Goal: Task Accomplishment & Management: Use online tool/utility

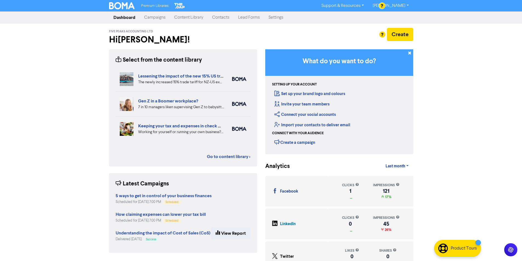
click at [154, 18] on link "Campaigns" at bounding box center [155, 17] width 30 height 11
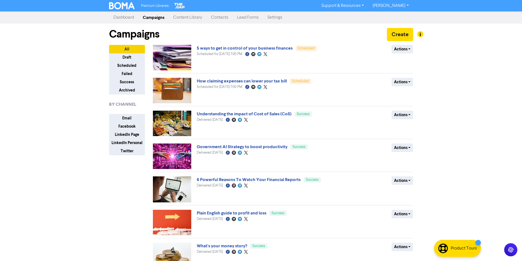
click at [179, 17] on link "Content Library" at bounding box center [188, 17] width 38 height 11
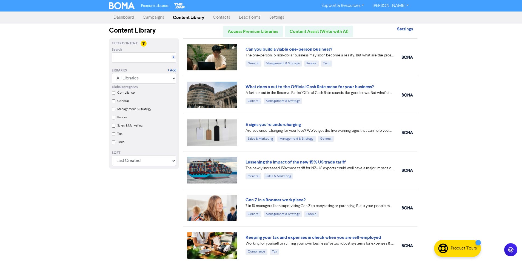
click at [148, 16] on link "Campaigns" at bounding box center [153, 17] width 30 height 11
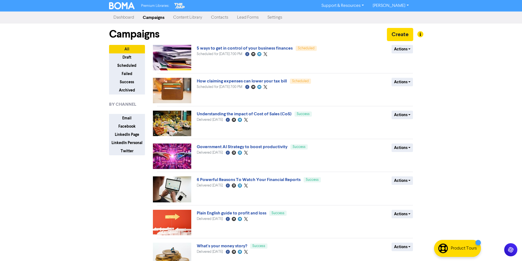
click at [185, 17] on link "Content Library" at bounding box center [188, 17] width 38 height 11
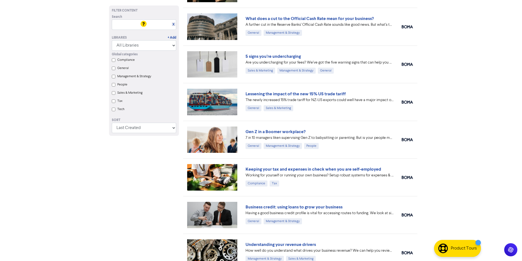
scroll to position [82, 0]
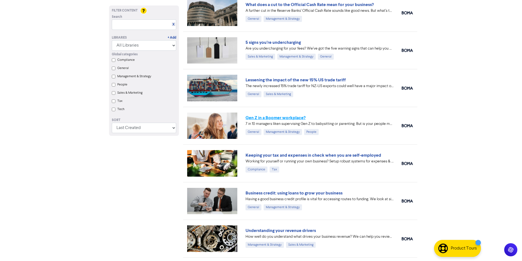
click at [270, 117] on link "Gen Z in a Boomer workplace?" at bounding box center [276, 117] width 60 height 5
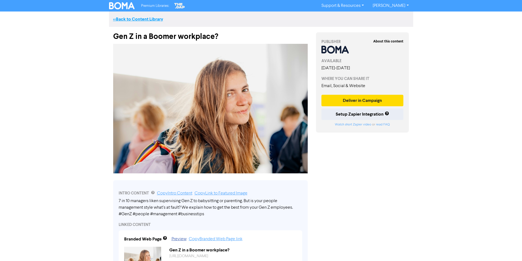
click at [129, 19] on link "<< Back to Content Library" at bounding box center [138, 18] width 50 height 5
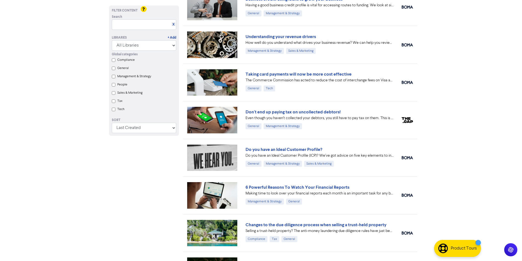
scroll to position [274, 0]
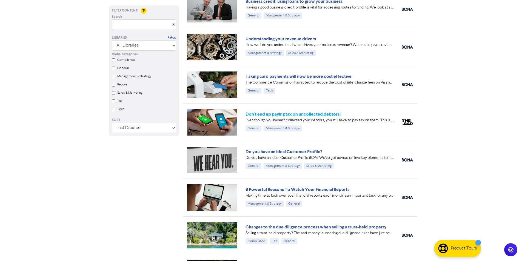
click at [263, 114] on link "Don't end up paying tax on uncollected debtors!" at bounding box center [293, 114] width 95 height 5
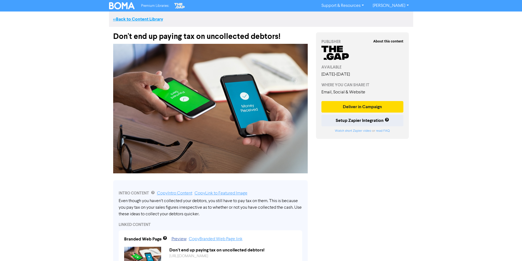
click at [125, 18] on link "<< Back to Content Library" at bounding box center [138, 18] width 50 height 5
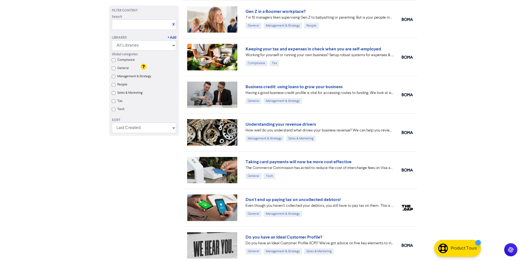
scroll to position [247, 0]
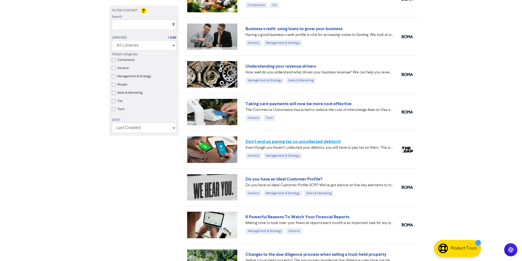
click at [273, 141] on link "Don't end up paying tax on uncollected debtors!" at bounding box center [293, 141] width 95 height 5
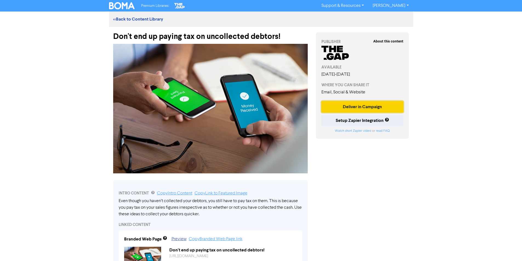
click at [358, 105] on button "Deliver in Campaign" at bounding box center [362, 107] width 82 height 12
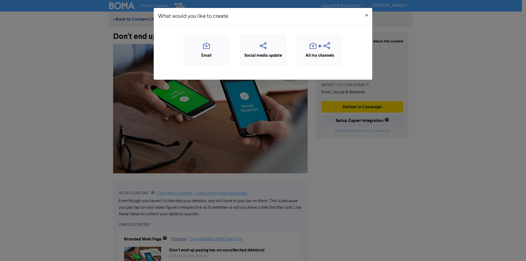
click at [261, 47] on icon "button" at bounding box center [263, 47] width 40 height 10
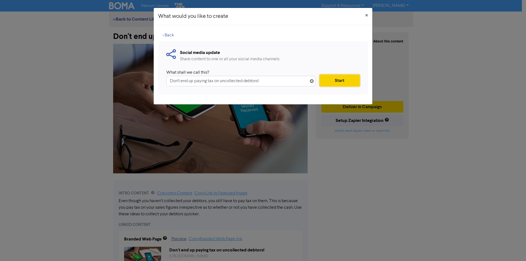
click at [340, 79] on button "Start" at bounding box center [340, 81] width 40 height 12
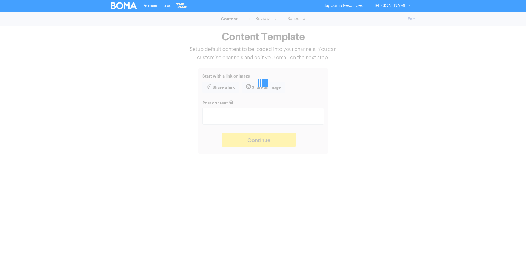
type textarea "x"
type textarea "Even though you haven’t collected your debtors, you still have to pay tax on th…"
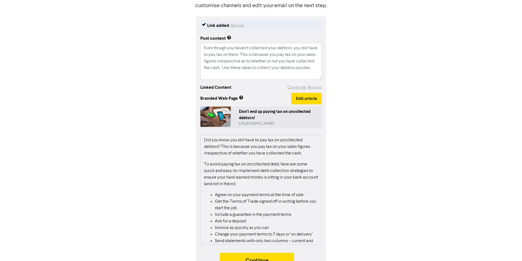
scroll to position [65, 0]
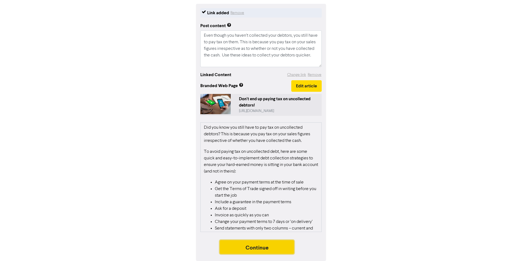
click at [250, 247] on button "Continue" at bounding box center [257, 247] width 75 height 14
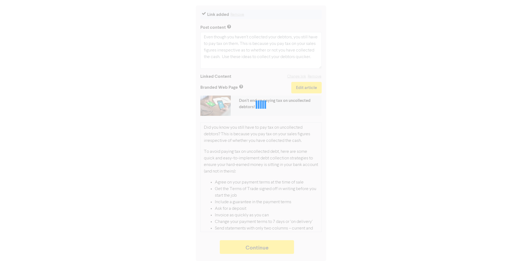
type textarea "x"
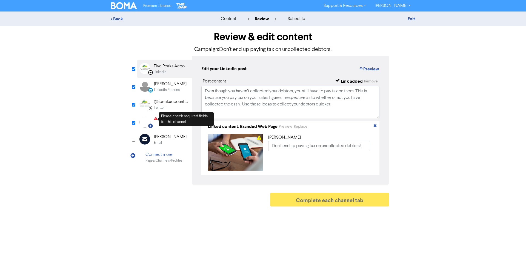
click at [156, 120] on icon at bounding box center [156, 119] width 4 height 5
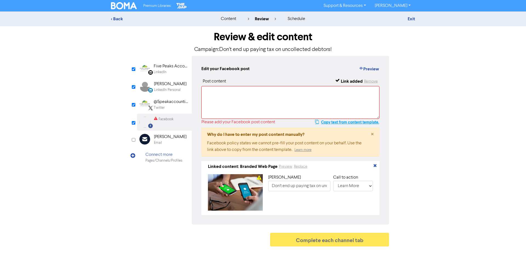
click at [326, 123] on button "Copy text from content template." at bounding box center [347, 122] width 65 height 7
click at [218, 97] on textarea at bounding box center [290, 102] width 178 height 33
paste textarea "Even though you haven’t collected your debtors, you still have to pay tax on th…"
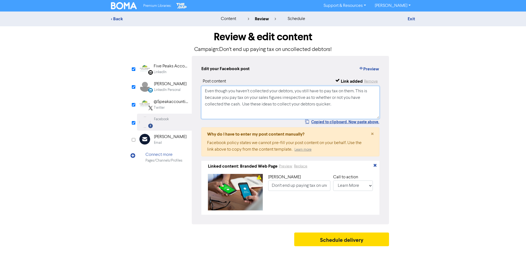
type textarea "Even though you haven’t collected your debtors, you still have to pay tax on th…"
click at [153, 186] on div "LinkedIn Page Created with Sketch. Five Peaks Accounting Ltd LinkedIn LinkedIn …" at bounding box center [263, 140] width 252 height 169
click at [333, 242] on button "Schedule delivery" at bounding box center [341, 240] width 95 height 14
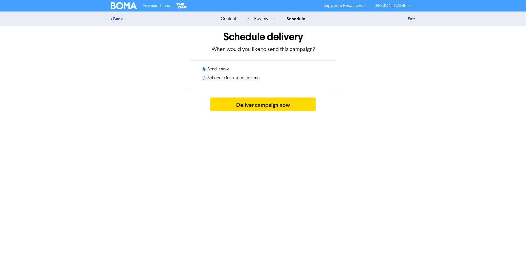
click at [202, 77] on input "Schedule for a specific time" at bounding box center [204, 78] width 4 height 4
radio input "true"
radio input "false"
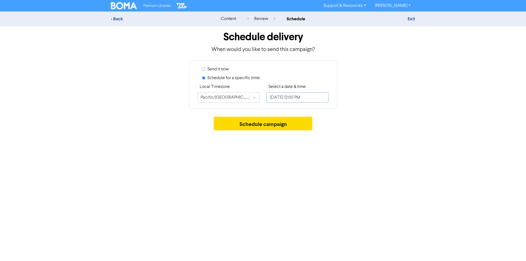
click at [312, 97] on input "[DATE] 12:00 PM" at bounding box center [297, 97] width 62 height 10
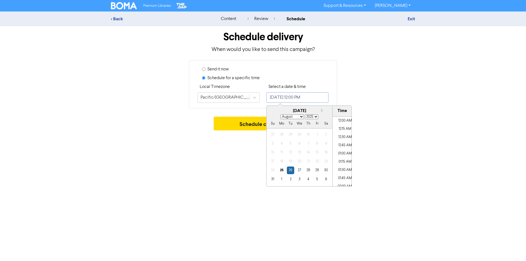
scroll to position [364, 0]
click at [322, 109] on button "Next month" at bounding box center [323, 111] width 4 height 4
select select "8"
click at [299, 144] on div "10" at bounding box center [299, 143] width 7 height 7
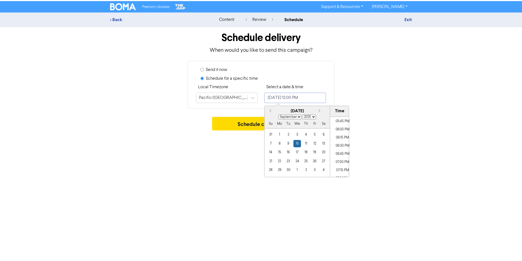
scroll to position [610, 0]
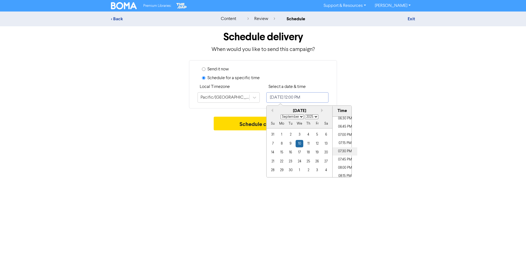
click at [339, 151] on li "07:30 PM" at bounding box center [345, 151] width 25 height 8
type input "[DATE] 7:30 PM"
click at [246, 157] on div "Premium Libraries: Support & Resources Video Tutorials FAQ & Guides Marketing E…" at bounding box center [263, 130] width 526 height 261
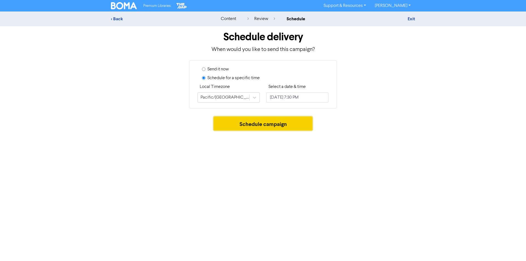
click at [259, 124] on button "Schedule campaign" at bounding box center [263, 124] width 99 height 14
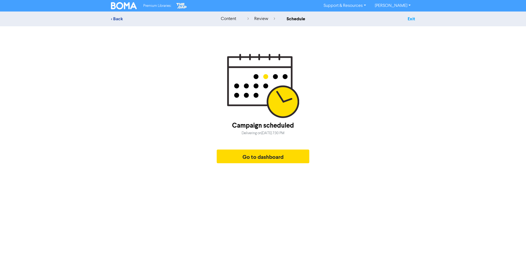
click at [412, 18] on link "Exit" at bounding box center [411, 18] width 7 height 5
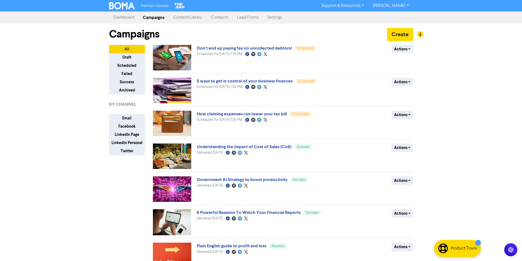
click at [185, 17] on link "Content Library" at bounding box center [188, 17] width 38 height 11
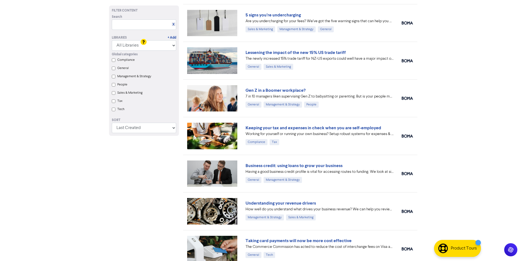
scroll to position [247, 0]
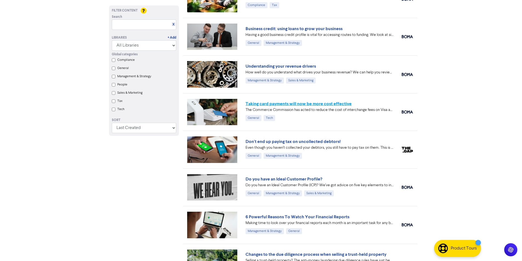
click at [276, 103] on link "Taking card payments will now be more cost effective" at bounding box center [299, 103] width 106 height 5
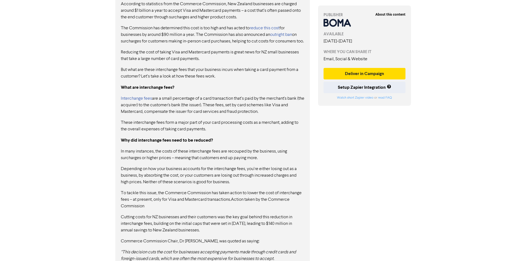
scroll to position [292, 0]
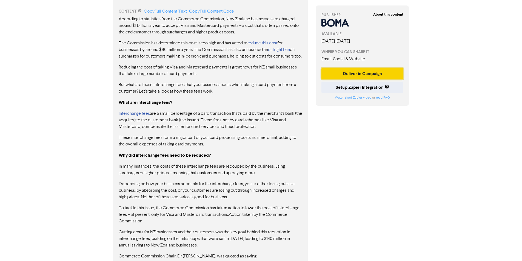
click at [358, 73] on button "Deliver in Campaign" at bounding box center [362, 74] width 82 height 12
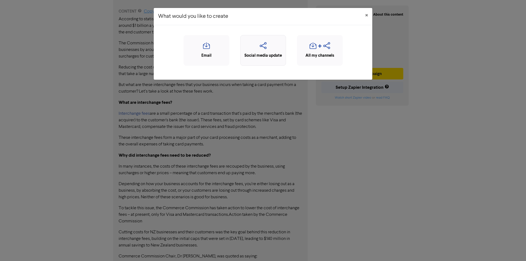
click at [265, 46] on icon "button" at bounding box center [263, 47] width 40 height 10
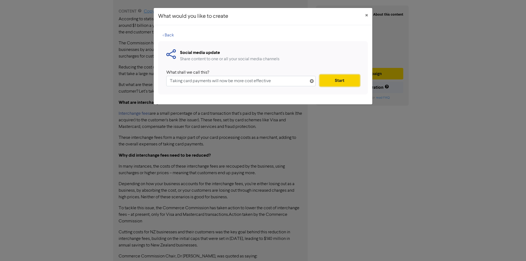
click at [336, 80] on button "Start" at bounding box center [340, 81] width 40 height 12
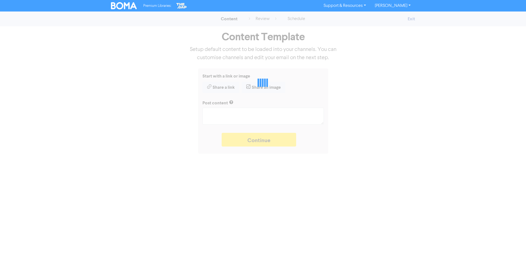
type textarea "x"
type textarea "The Commerce Commission has acted to reduce the cost of interchange fees on Vis…"
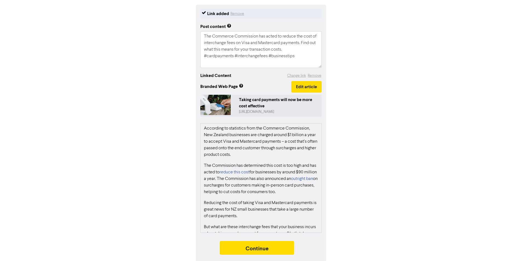
scroll to position [65, 0]
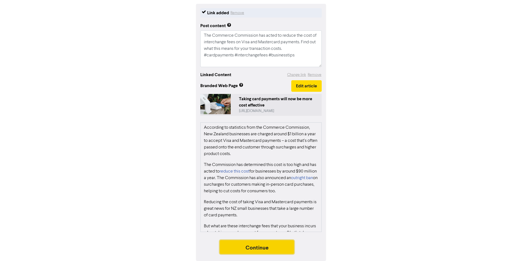
click at [251, 247] on button "Continue" at bounding box center [257, 247] width 75 height 14
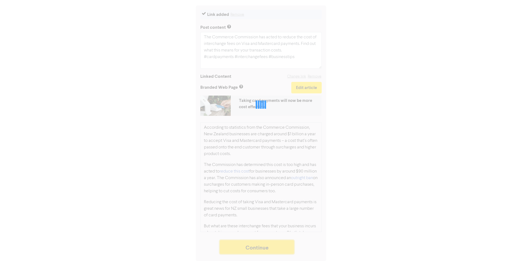
scroll to position [63, 0]
type textarea "x"
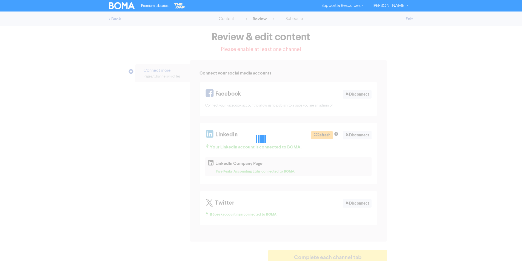
select select "LEARN_MORE"
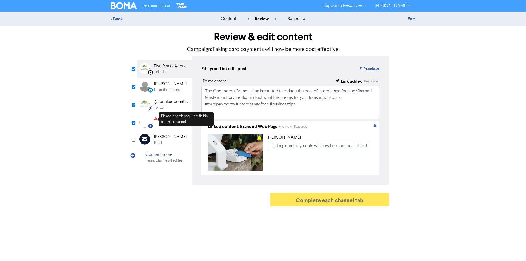
click at [157, 119] on icon at bounding box center [156, 119] width 4 height 5
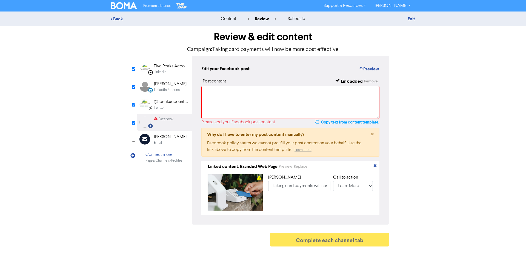
click at [339, 121] on button "Copy text from content template." at bounding box center [347, 122] width 65 height 7
click at [221, 95] on textarea at bounding box center [290, 102] width 178 height 33
paste textarea "The Commerce Commission has acted to reduce the cost of interchange fees on Vis…"
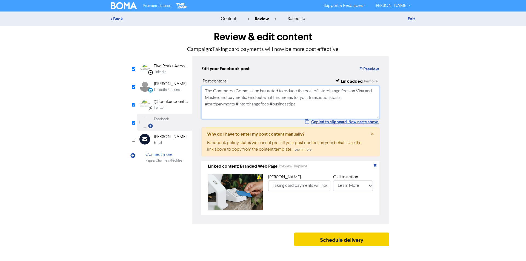
type textarea "The Commerce Commission has acted to reduce the cost of interchange fees on Vis…"
click at [325, 242] on button "Schedule delivery" at bounding box center [341, 240] width 95 height 14
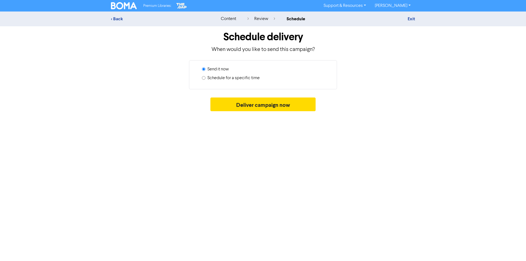
click at [203, 78] on input "Schedule for a specific time" at bounding box center [204, 78] width 4 height 4
radio input "true"
radio input "false"
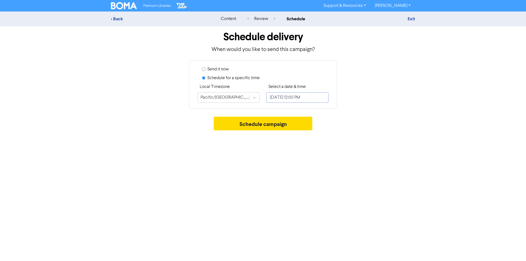
click at [316, 97] on input "[DATE] 12:00 PM" at bounding box center [297, 97] width 62 height 10
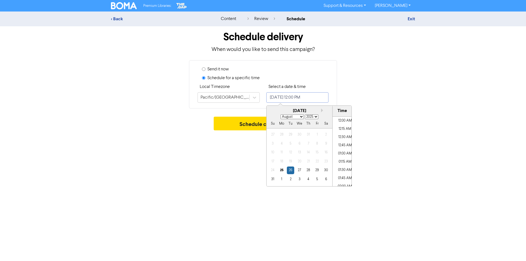
scroll to position [364, 0]
click at [321, 109] on button "Next month" at bounding box center [323, 111] width 4 height 4
select select "8"
click at [299, 152] on div "17" at bounding box center [299, 152] width 7 height 7
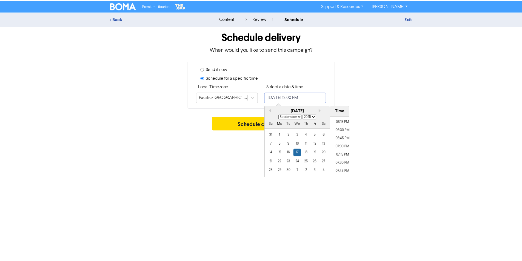
scroll to position [610, 0]
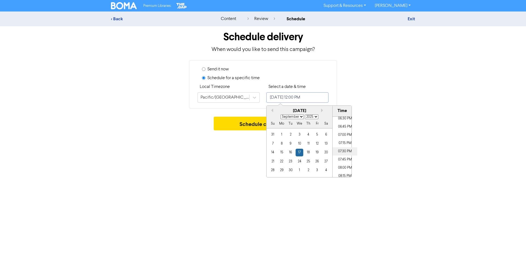
click at [341, 151] on li "07:30 PM" at bounding box center [345, 151] width 25 height 8
type input "[DATE] 7:30 PM"
click at [252, 157] on div "Premium Libraries: Support & Resources Video Tutorials FAQ & Guides Marketing E…" at bounding box center [263, 130] width 526 height 261
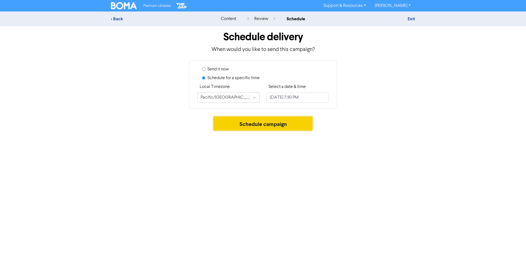
click at [259, 123] on button "Schedule campaign" at bounding box center [263, 124] width 99 height 14
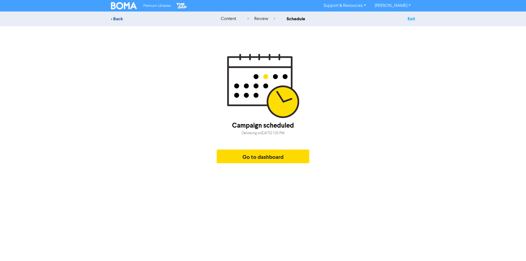
click at [411, 18] on link "Exit" at bounding box center [411, 18] width 7 height 5
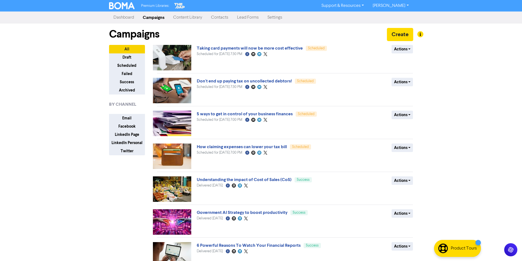
click at [183, 16] on link "Content Library" at bounding box center [188, 17] width 38 height 11
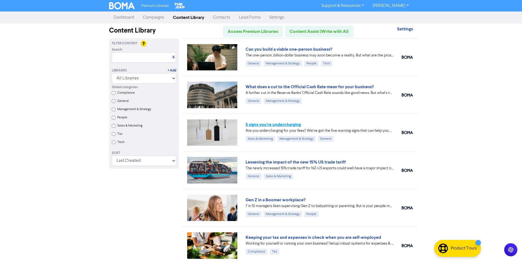
click at [271, 124] on link "5 signs you’re undercharging" at bounding box center [273, 124] width 55 height 5
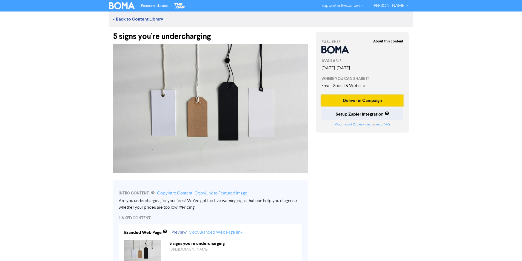
click at [357, 99] on button "Deliver in Campaign" at bounding box center [362, 101] width 82 height 12
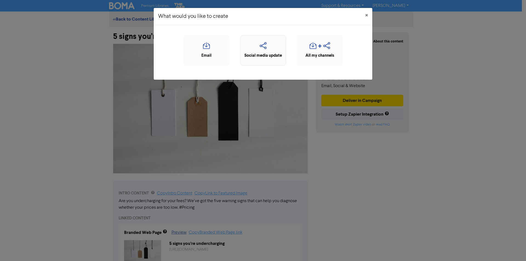
click at [262, 46] on icon "button" at bounding box center [263, 47] width 40 height 10
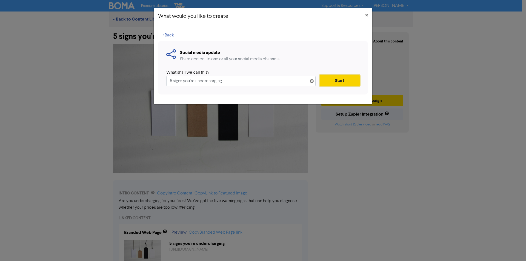
click at [335, 80] on button "Start" at bounding box center [340, 81] width 40 height 12
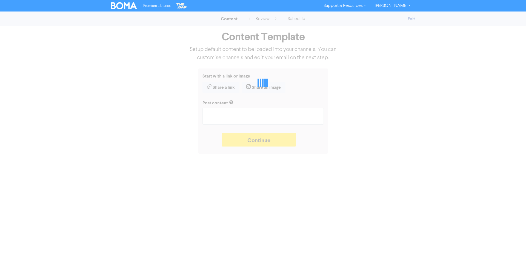
type textarea "x"
type textarea "Are you undercharging for your fees? We’ve got the five warning signs that can …"
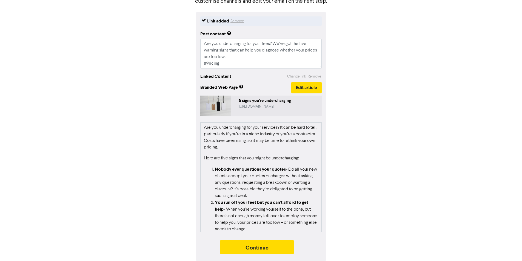
scroll to position [57, 0]
click at [254, 246] on button "Continue" at bounding box center [257, 247] width 75 height 14
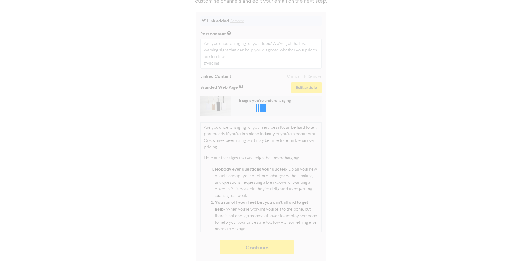
type textarea "x"
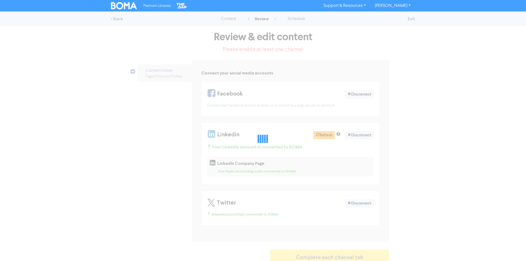
select select "LEARN_MORE"
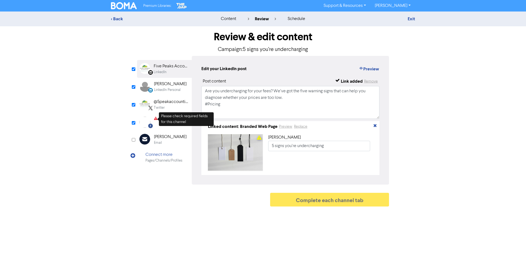
click at [154, 121] on icon at bounding box center [156, 119] width 4 height 5
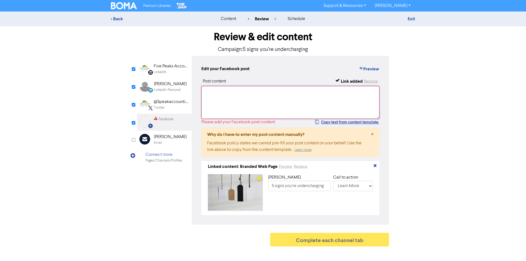
click at [222, 97] on textarea at bounding box center [290, 102] width 178 height 33
click at [329, 122] on button "Copy text from content template." at bounding box center [347, 122] width 65 height 7
click at [211, 92] on textarea at bounding box center [290, 102] width 178 height 33
paste textarea "Are you undercharging for your fees? We’ve got the five warning signs that can …"
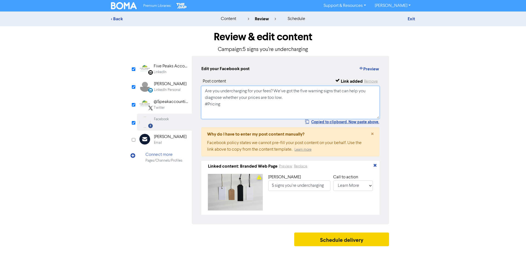
type textarea "Are you undercharging for your fees? We’ve got the five warning signs that can …"
click at [335, 242] on button "Schedule delivery" at bounding box center [341, 240] width 95 height 14
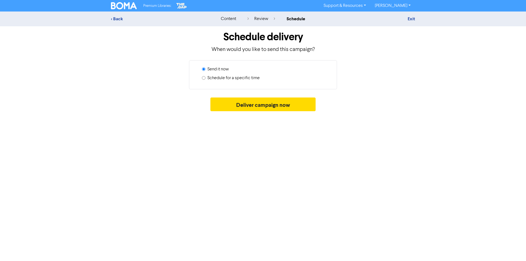
click at [202, 78] on input "Schedule for a specific time" at bounding box center [204, 78] width 4 height 4
radio input "true"
radio input "false"
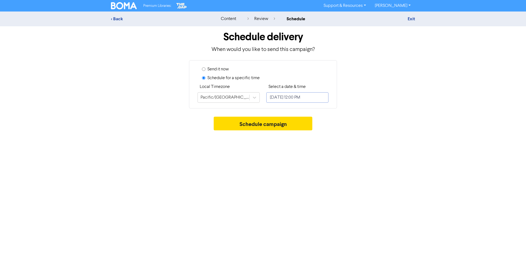
click at [318, 97] on input "[DATE] 12:00 PM" at bounding box center [297, 97] width 62 height 10
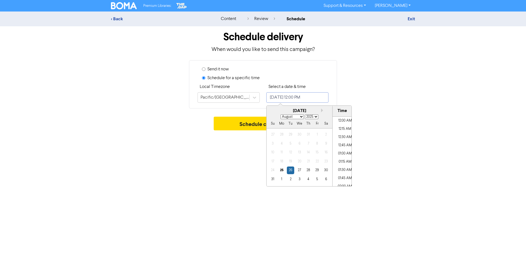
scroll to position [364, 0]
click at [322, 110] on button "Next month" at bounding box center [323, 111] width 4 height 4
select select "8"
click at [299, 161] on div "24" at bounding box center [299, 161] width 7 height 7
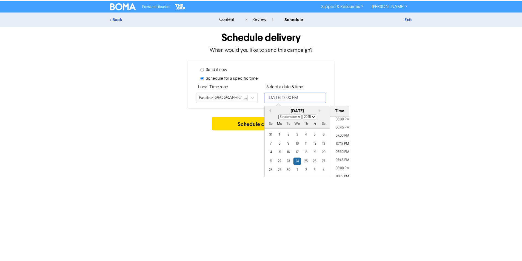
scroll to position [638, 0]
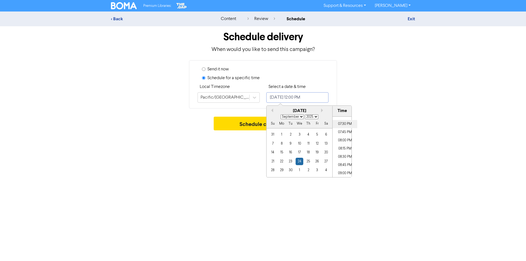
click at [339, 122] on li "07:30 PM" at bounding box center [345, 124] width 25 height 8
type input "[DATE] 7:30 PM"
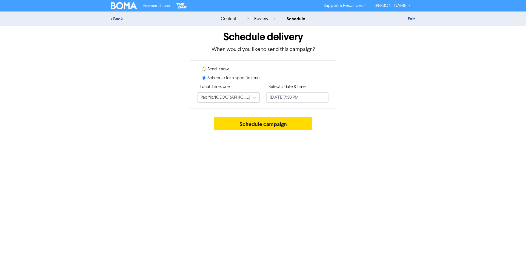
click at [247, 154] on div "Premium Libraries: Support & Resources Video Tutorials FAQ & Guides Marketing E…" at bounding box center [263, 130] width 526 height 261
drag, startPoint x: 254, startPoint y: 121, endPoint x: 254, endPoint y: 125, distance: 4.1
click at [254, 123] on button "Schedule campaign" at bounding box center [263, 124] width 99 height 14
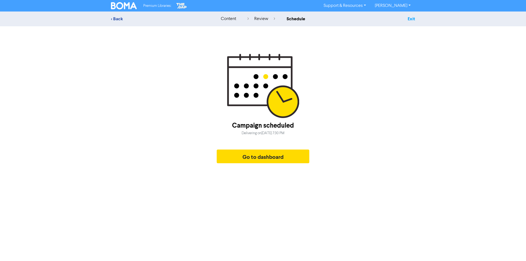
click at [412, 18] on link "Exit" at bounding box center [411, 18] width 7 height 5
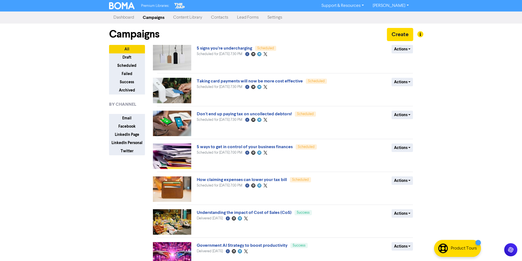
drag, startPoint x: 184, startPoint y: 16, endPoint x: 39, endPoint y: 78, distance: 158.5
click at [185, 16] on link "Content Library" at bounding box center [188, 17] width 38 height 11
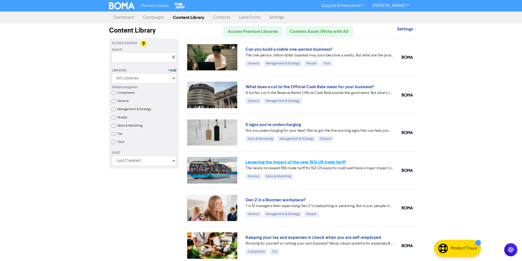
click at [267, 162] on link "Lessening the impact of the new 15% US trade tariff" at bounding box center [296, 161] width 100 height 5
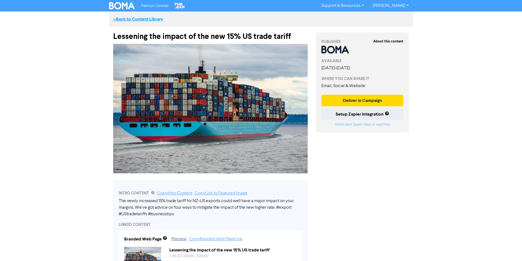
click at [139, 18] on link "<< Back to Content Library" at bounding box center [138, 18] width 50 height 5
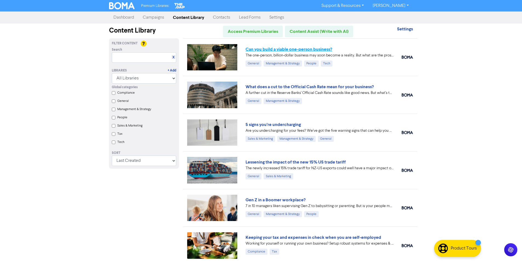
click at [281, 48] on link "Can you build a viable one-person business?" at bounding box center [289, 49] width 87 height 5
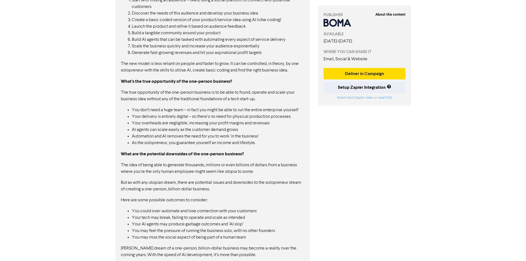
scroll to position [562, 0]
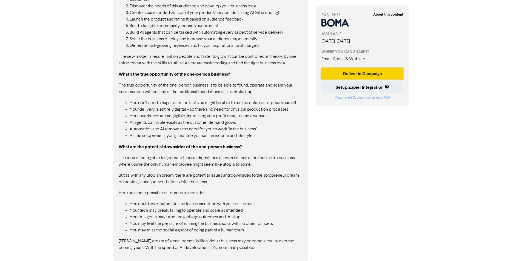
click at [352, 73] on button "Deliver in Campaign" at bounding box center [362, 74] width 82 height 12
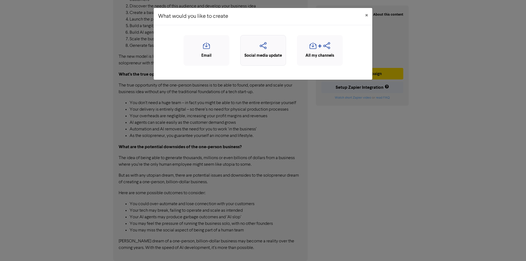
click at [261, 46] on icon "button" at bounding box center [263, 47] width 40 height 10
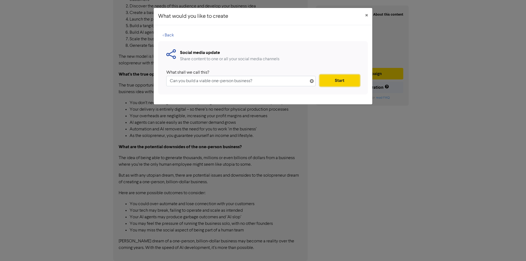
click at [338, 80] on button "Start" at bounding box center [340, 81] width 40 height 12
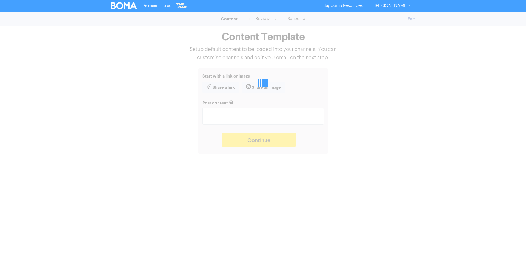
type textarea "x"
type textarea "The one-person, billion-dollar business may soon become a reality. But what are…"
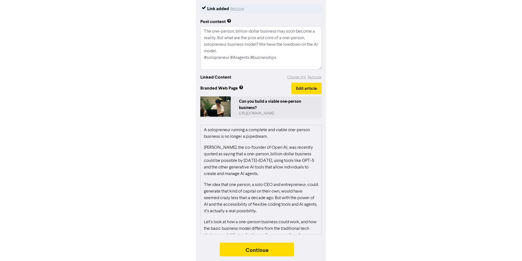
scroll to position [72, 0]
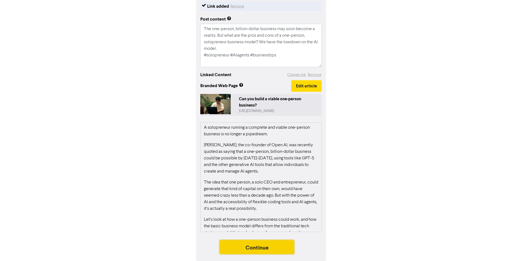
click at [252, 248] on button "Continue" at bounding box center [257, 247] width 75 height 14
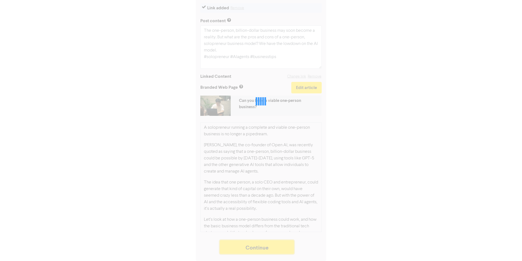
scroll to position [70, 0]
type textarea "x"
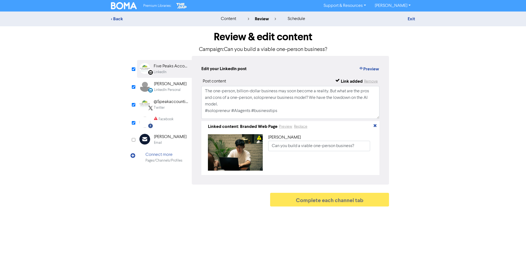
click at [158, 121] on div "Facebook" at bounding box center [163, 119] width 19 height 5
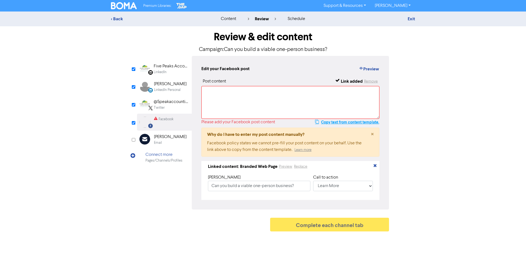
click at [335, 122] on button "Copy text from content template." at bounding box center [347, 122] width 65 height 7
click at [216, 91] on textarea at bounding box center [290, 102] width 178 height 33
paste textarea "The one-person, billion-dollar business may soon become a reality. But what are…"
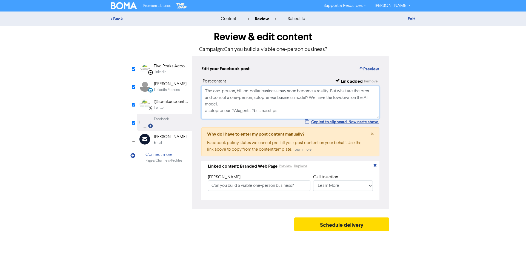
type textarea "The one-person, billion-dollar business may soon become a reality. But what are…"
drag, startPoint x: 182, startPoint y: 180, endPoint x: 182, endPoint y: 197, distance: 16.4
click at [182, 182] on div "LinkedIn Page Created with Sketch. Five Peaks Accounting Ltd LinkedIn LinkedIn …" at bounding box center [263, 132] width 252 height 153
click at [336, 225] on button "Schedule delivery" at bounding box center [341, 225] width 95 height 14
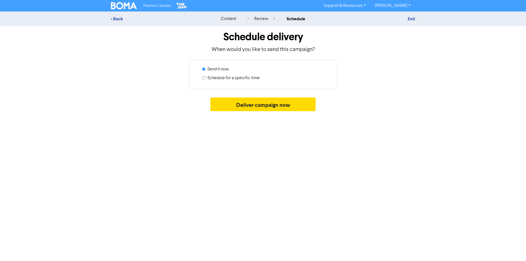
click at [204, 77] on input "Schedule for a specific time" at bounding box center [204, 78] width 4 height 4
radio input "true"
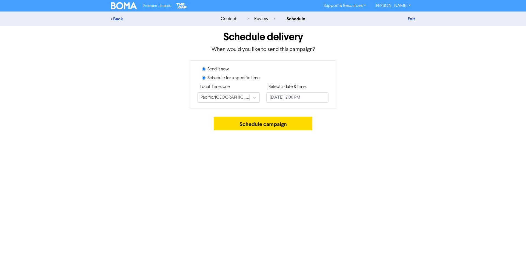
radio input "false"
drag, startPoint x: 310, startPoint y: 96, endPoint x: 315, endPoint y: 97, distance: 5.1
click at [310, 96] on input "[DATE] 12:00 PM" at bounding box center [297, 97] width 62 height 10
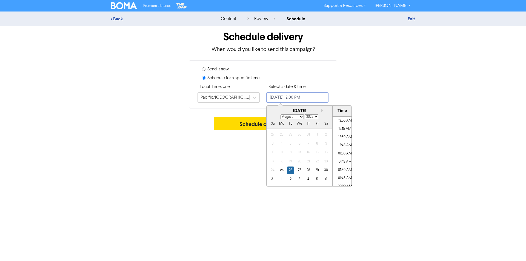
scroll to position [364, 0]
click at [322, 110] on button "Next month" at bounding box center [323, 111] width 4 height 4
select select "8"
click at [299, 170] on div "1" at bounding box center [299, 170] width 7 height 7
type input "[DATE] 12:00 PM"
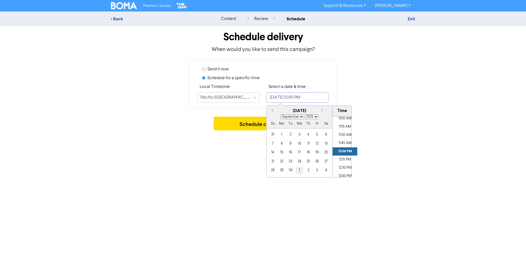
select select "9"
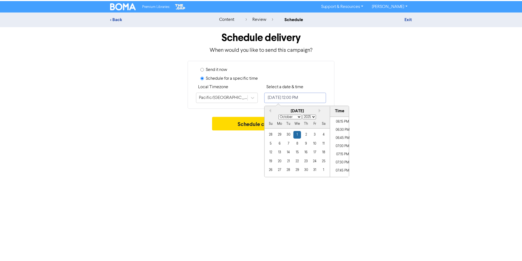
scroll to position [610, 0]
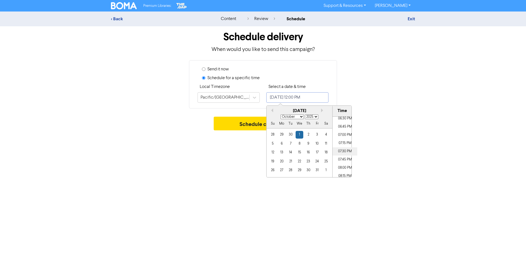
click at [339, 151] on li "07:30 PM" at bounding box center [345, 151] width 25 height 8
type input "[DATE] 7:30 PM"
drag, startPoint x: 241, startPoint y: 149, endPoint x: 244, endPoint y: 147, distance: 3.7
click at [242, 149] on div "Premium Libraries: Support & Resources Video Tutorials FAQ & Guides Marketing E…" at bounding box center [263, 130] width 526 height 261
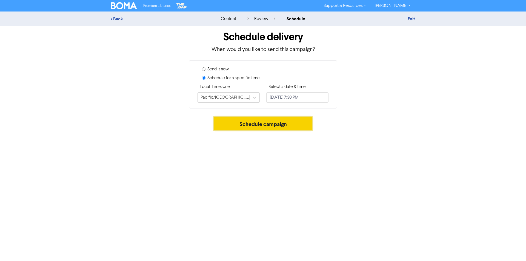
click at [260, 123] on button "Schedule campaign" at bounding box center [263, 124] width 99 height 14
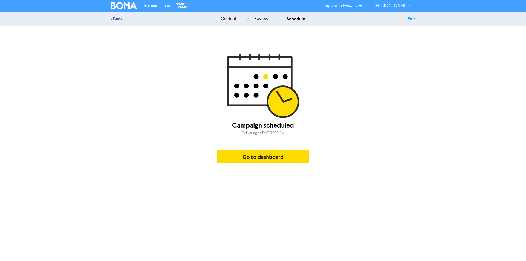
click at [411, 19] on link "Exit" at bounding box center [411, 18] width 7 height 5
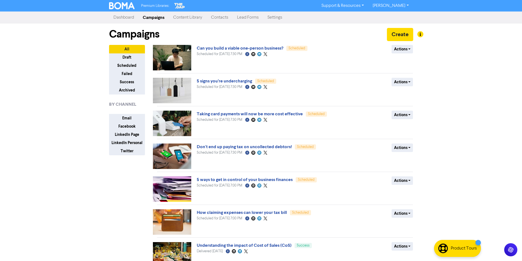
click at [184, 16] on link "Content Library" at bounding box center [188, 17] width 38 height 11
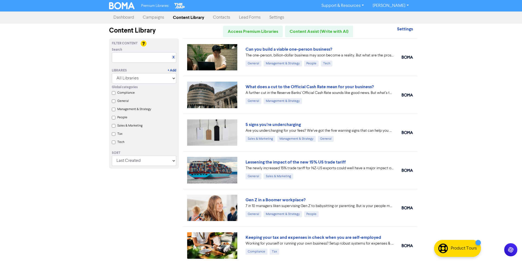
drag, startPoint x: 278, startPoint y: 86, endPoint x: 275, endPoint y: 96, distance: 9.8
click at [278, 86] on link "What does a cut to the Official Cash Rate mean for your business?" at bounding box center [310, 86] width 128 height 5
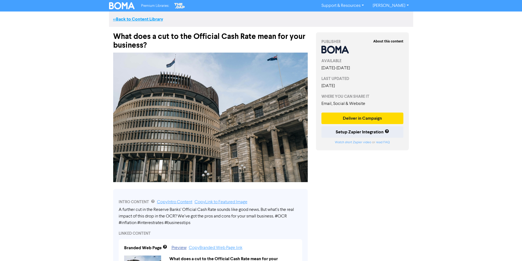
click at [140, 18] on link "<< Back to Content Library" at bounding box center [138, 18] width 50 height 5
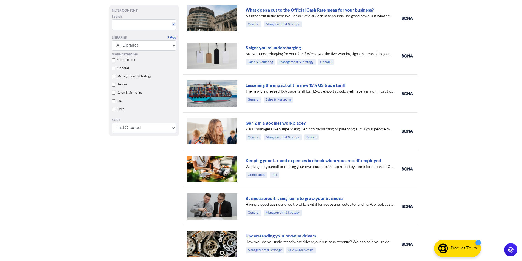
scroll to position [110, 0]
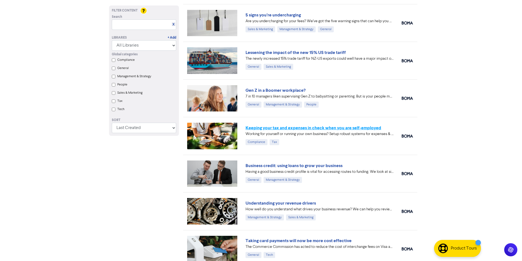
click at [294, 127] on link "Keeping your tax and expenses in check when you are self-employed" at bounding box center [314, 127] width 136 height 5
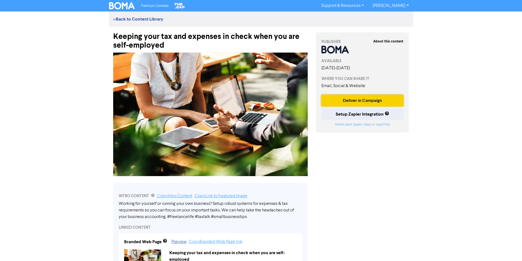
click at [357, 99] on button "Deliver in Campaign" at bounding box center [362, 101] width 82 height 12
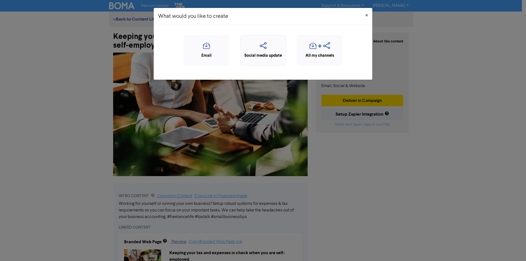
click at [261, 48] on icon "button" at bounding box center [263, 47] width 40 height 10
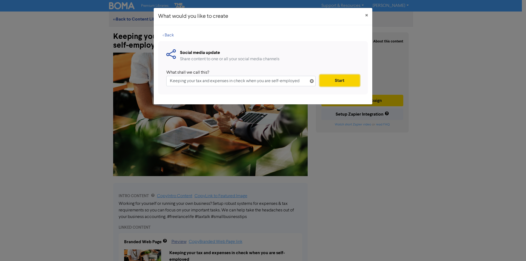
click at [333, 79] on button "Start" at bounding box center [340, 81] width 40 height 12
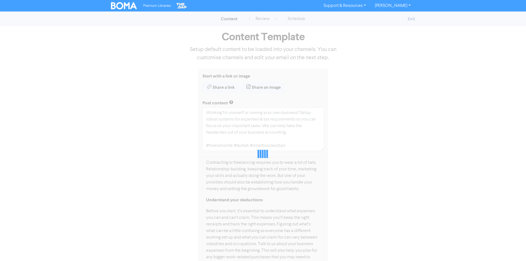
type textarea "x"
type textarea "Working for yourself or running your own business? Setup robust systems for exp…"
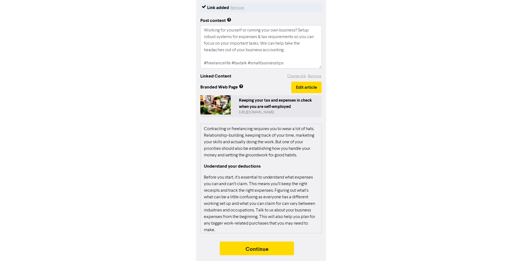
scroll to position [72, 0]
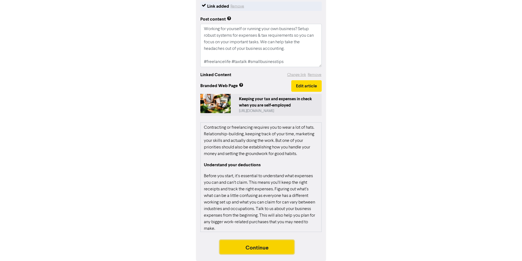
click at [250, 247] on button "Continue" at bounding box center [257, 247] width 75 height 14
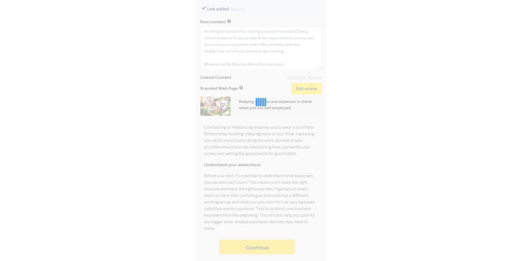
scroll to position [69, 0]
type textarea "x"
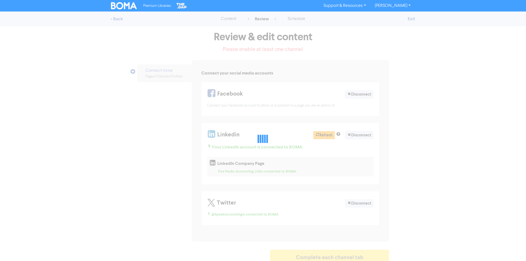
select select "LEARN_MORE"
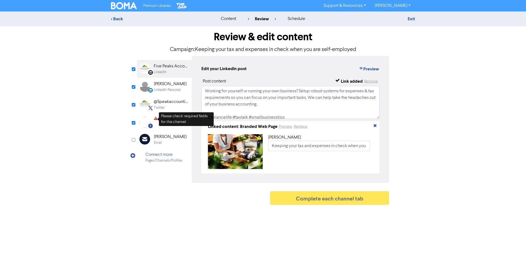
click at [156, 119] on icon at bounding box center [156, 119] width 4 height 5
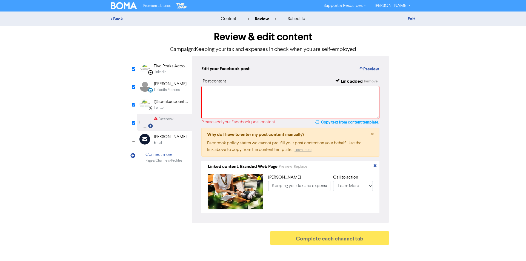
click at [335, 122] on button "Copy text from content template." at bounding box center [347, 122] width 65 height 7
click at [230, 95] on textarea at bounding box center [290, 102] width 178 height 33
paste textarea "Working for yourself or running your own business? Setup robust systems for exp…"
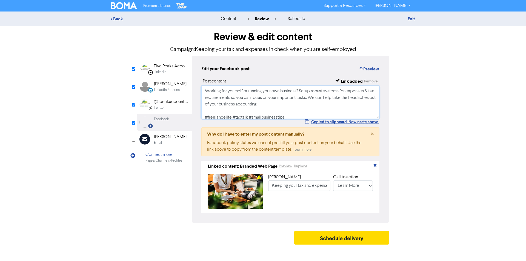
scroll to position [2, 0]
type textarea "Working for yourself or running your own business? Setup robust systems for exp…"
click at [159, 201] on div "LinkedIn Page Created with Sketch. Five Peaks Accounting Ltd LinkedIn LinkedIn …" at bounding box center [263, 139] width 252 height 167
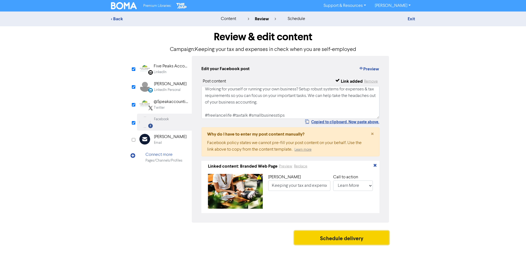
click at [330, 239] on button "Schedule delivery" at bounding box center [341, 238] width 95 height 14
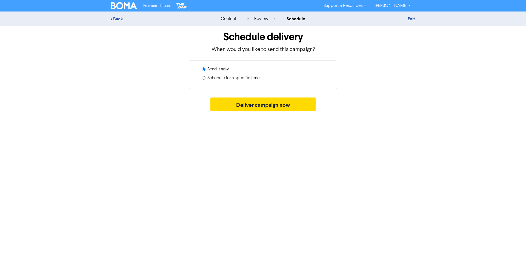
click at [204, 77] on input "Schedule for a specific time" at bounding box center [204, 78] width 4 height 4
radio input "true"
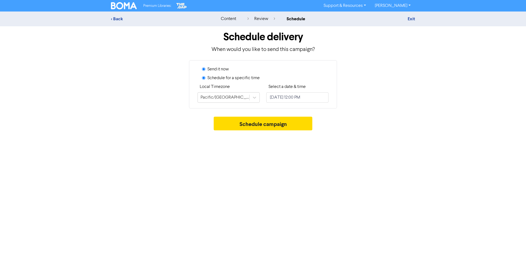
radio input "false"
click at [322, 98] on input "[DATE] 12:00 PM" at bounding box center [297, 97] width 62 height 10
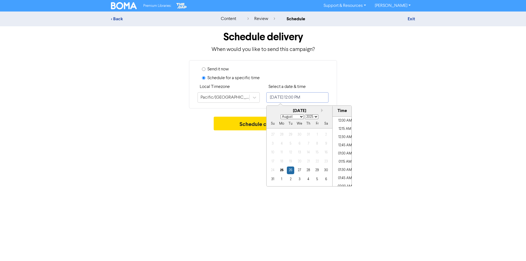
scroll to position [364, 0]
click at [322, 109] on button "Next month" at bounding box center [323, 111] width 4 height 4
select select "9"
click at [299, 143] on div "8" at bounding box center [299, 143] width 7 height 7
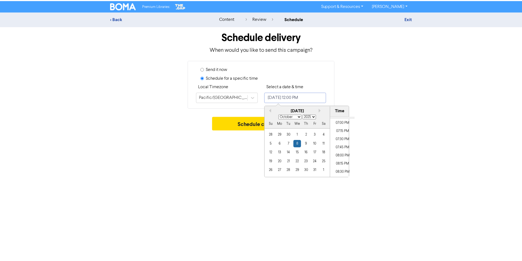
scroll to position [638, 0]
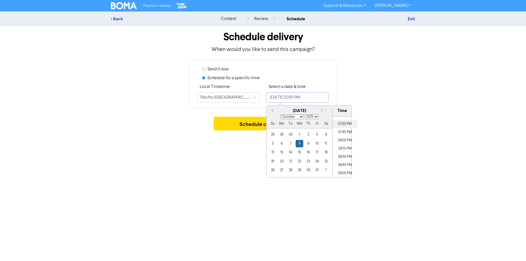
click at [340, 122] on li "07:30 PM" at bounding box center [345, 124] width 25 height 8
type input "[DATE] 7:30 PM"
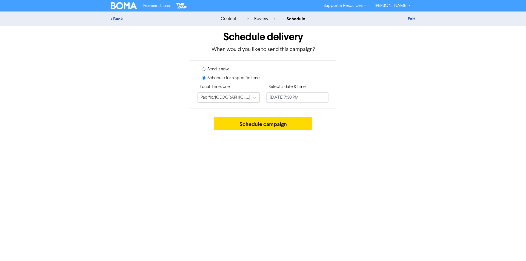
click at [251, 154] on div "Premium Libraries: Support & Resources Video Tutorials FAQ & Guides Marketing E…" at bounding box center [263, 130] width 526 height 261
click at [259, 122] on button "Schedule campaign" at bounding box center [263, 124] width 99 height 14
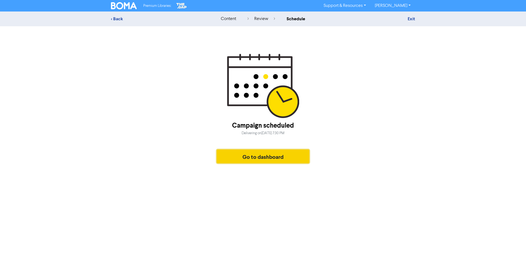
click at [259, 156] on button "Go to dashboard" at bounding box center [263, 157] width 93 height 14
